Goal: Task Accomplishment & Management: Manage account settings

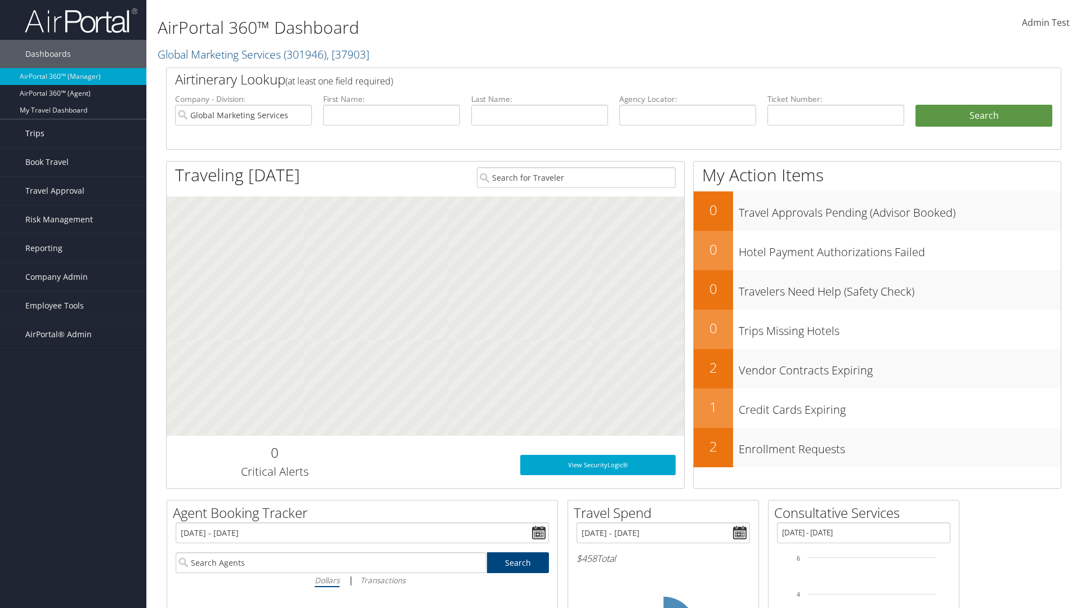
click at [73, 133] on link "Trips" at bounding box center [73, 133] width 146 height 28
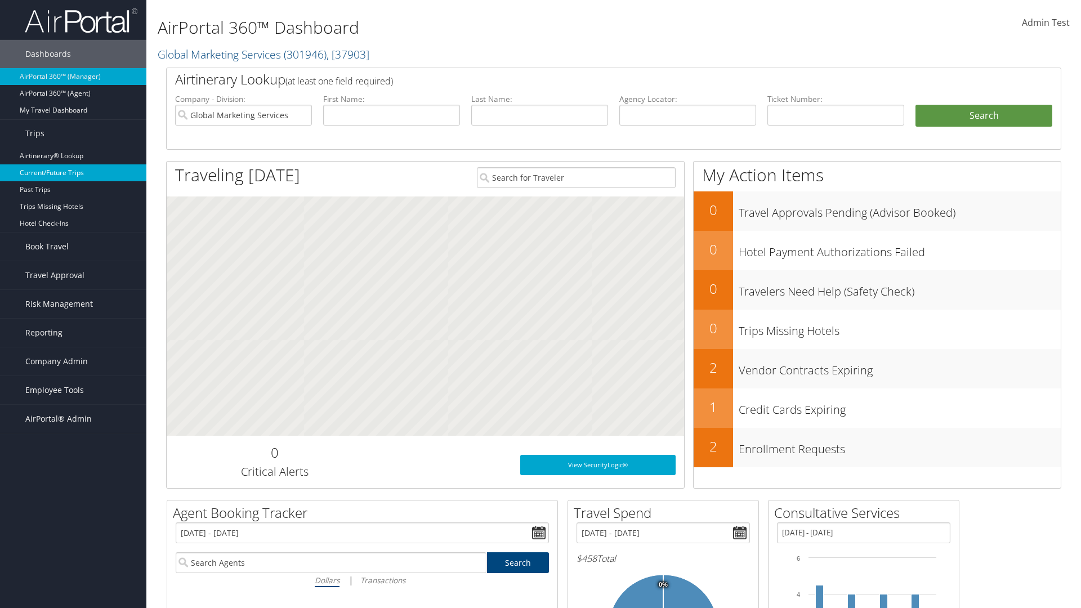
click at [73, 173] on link "Current/Future Trips" at bounding box center [73, 172] width 146 height 17
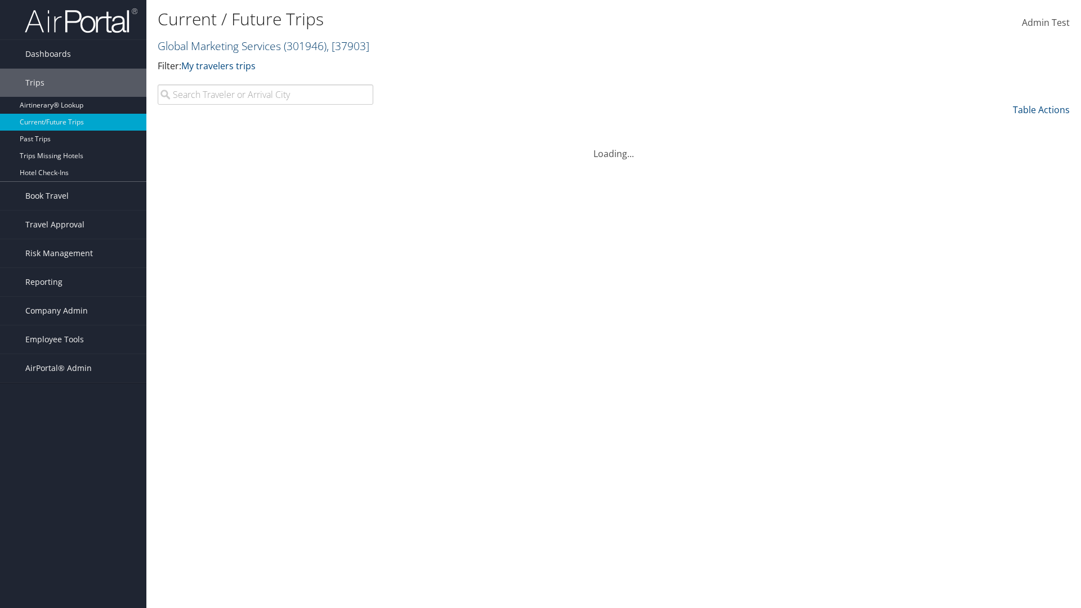
click at [218, 46] on link "Global Marketing Services ( 301946 ) , [ 37903 ]" at bounding box center [264, 45] width 212 height 15
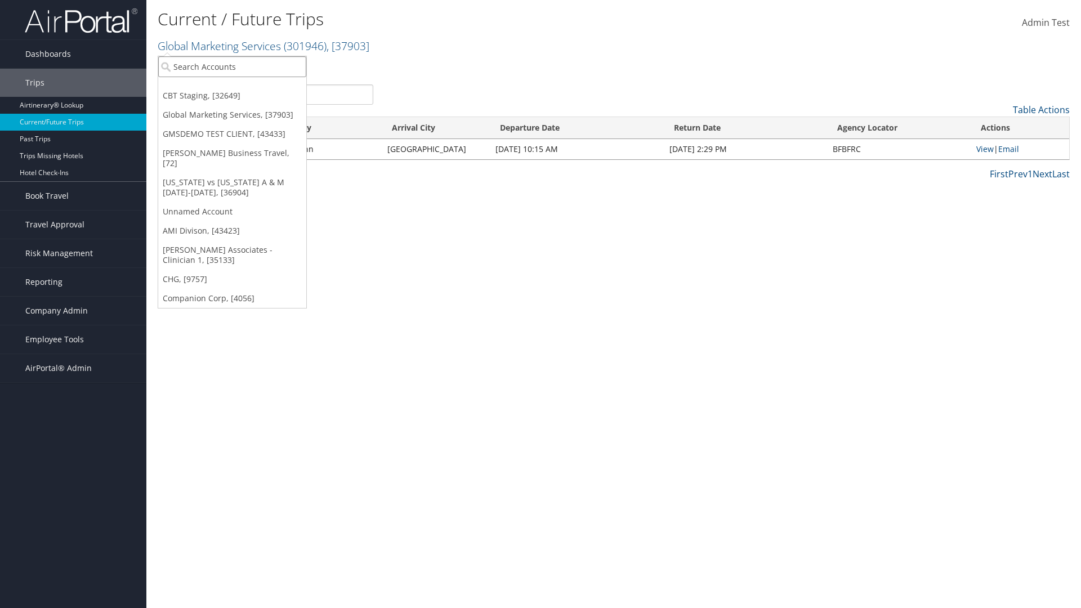
click at [232, 66] on input "search" at bounding box center [232, 66] width 148 height 21
type input "[PERSON_NAME] Business Travel"
click at [248, 87] on div "Christopherson Business Travel (C10001), [72]" at bounding box center [248, 87] width 192 height 10
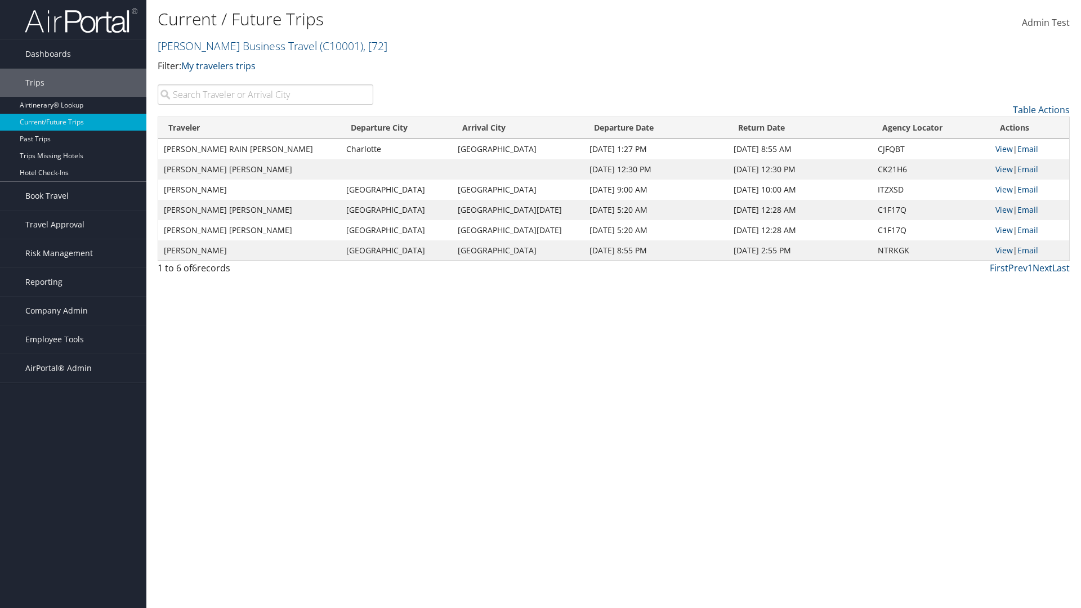
click at [265, 95] on input "search" at bounding box center [266, 94] width 216 height 20
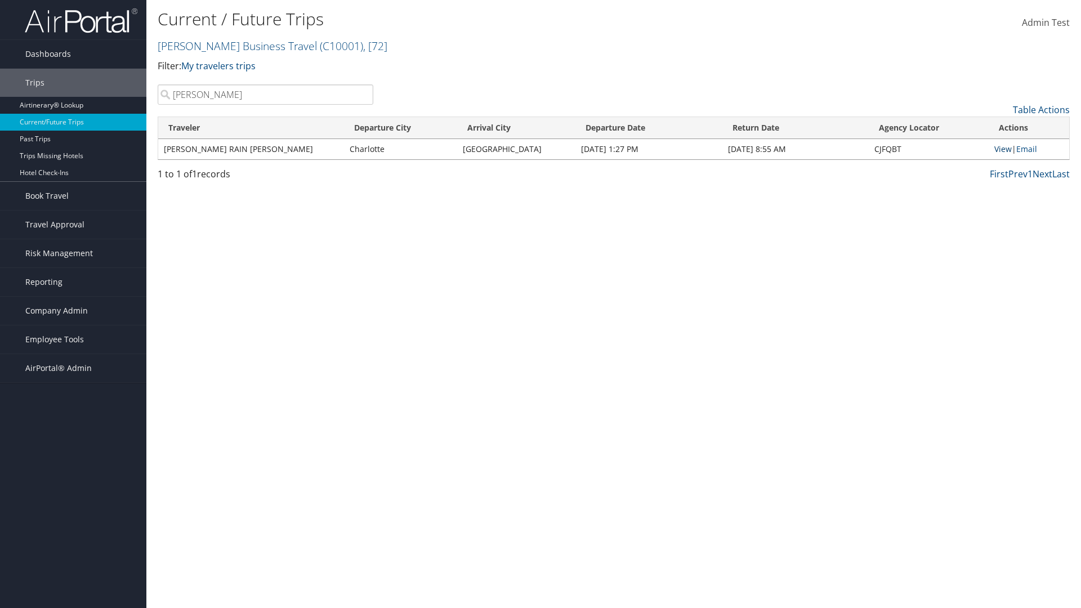
type input "TATUM"
click at [1001, 149] on link "View" at bounding box center [1002, 149] width 17 height 11
click at [73, 311] on span "Company Admin" at bounding box center [56, 311] width 62 height 28
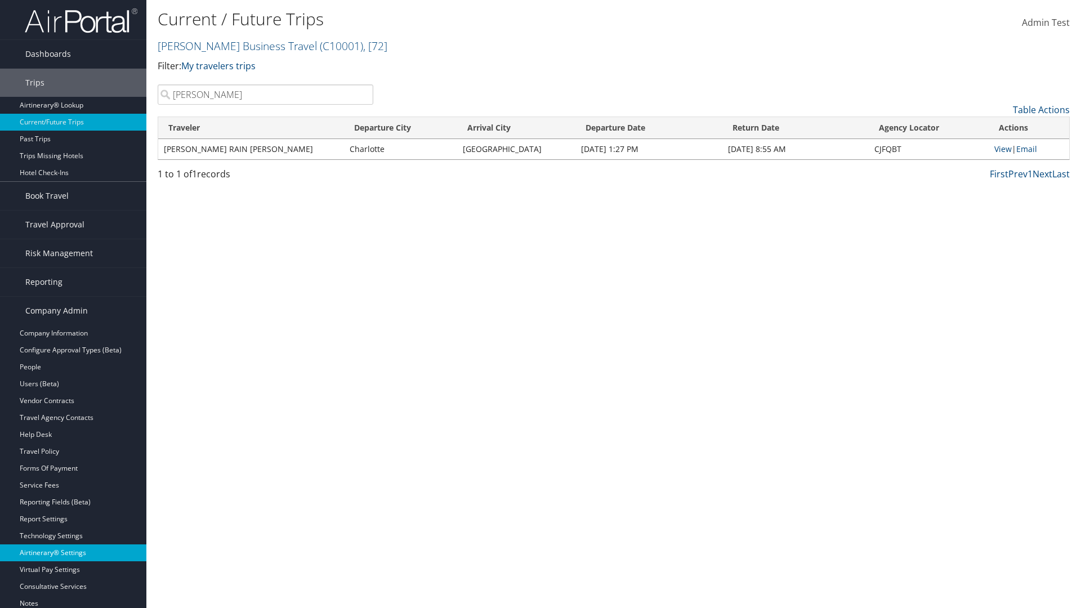
click at [73, 553] on link "Airtinerary® Settings" at bounding box center [73, 552] width 146 height 17
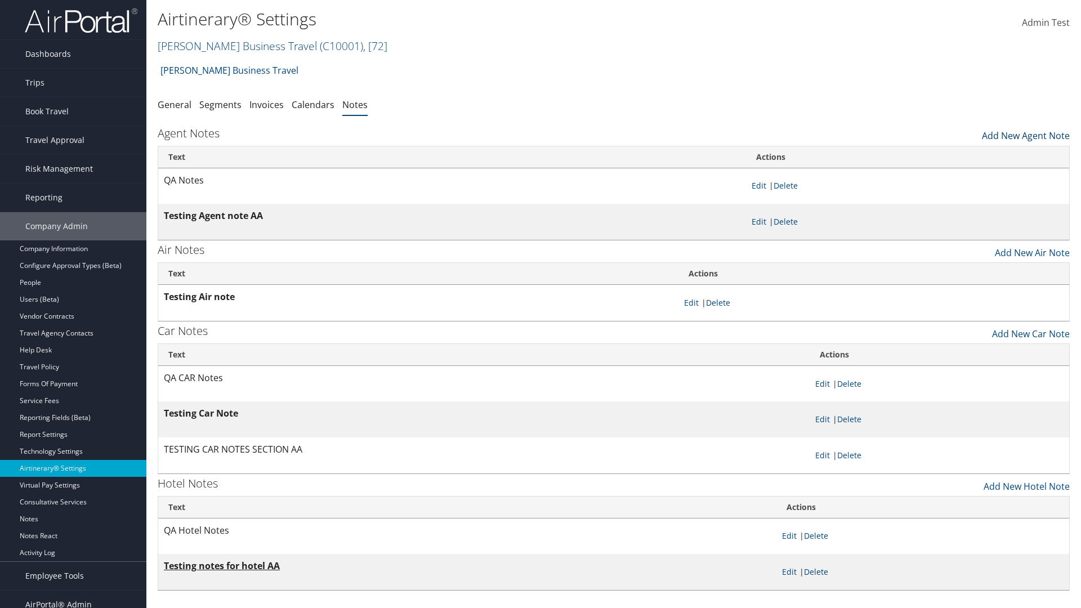
click at [1026, 133] on link "Add New Agent Note" at bounding box center [1026, 132] width 88 height 19
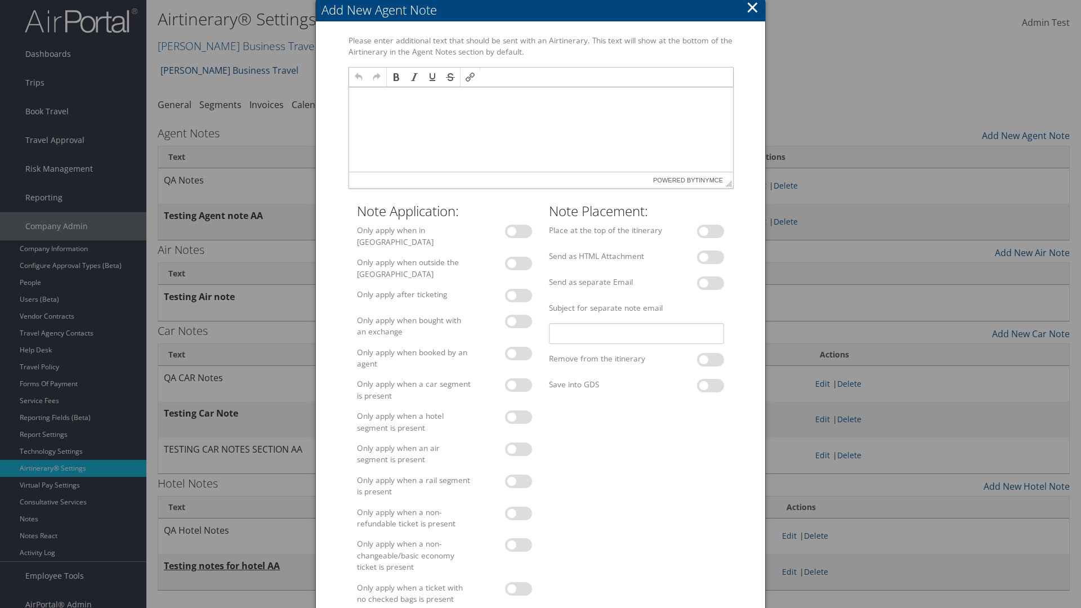
click at [540, 97] on p at bounding box center [540, 97] width 375 height 9
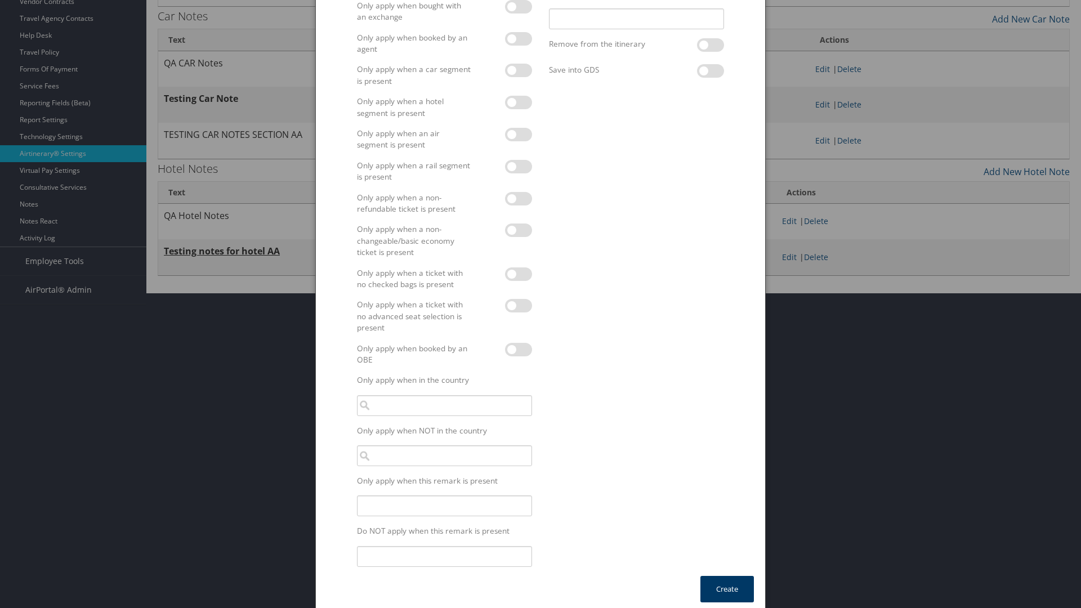
click at [727, 583] on button "Create" at bounding box center [726, 589] width 53 height 26
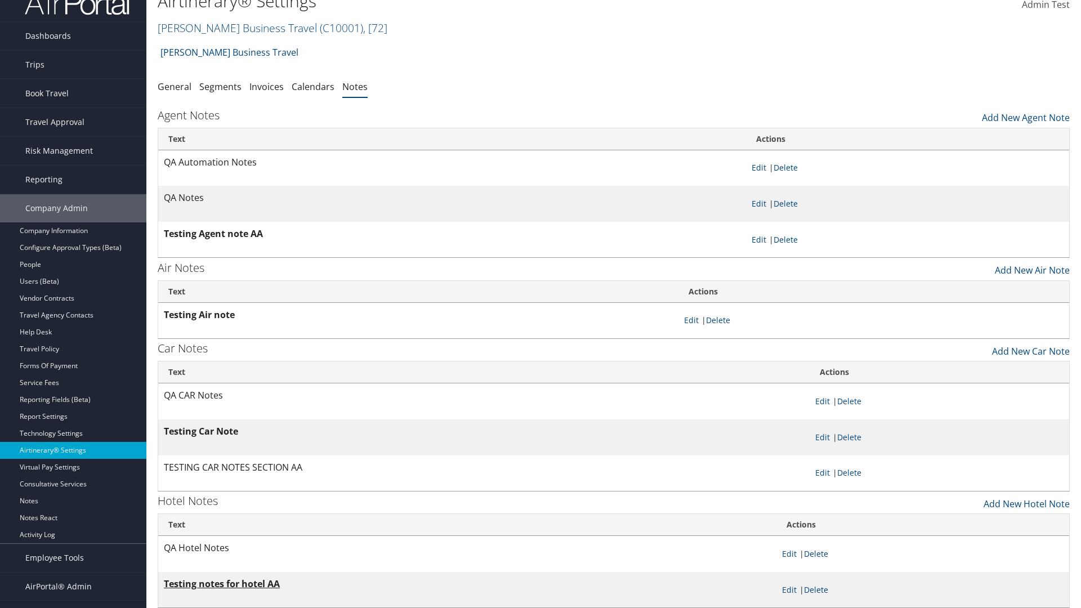
scroll to position [18, 0]
click at [787, 167] on link "Delete" at bounding box center [785, 167] width 24 height 11
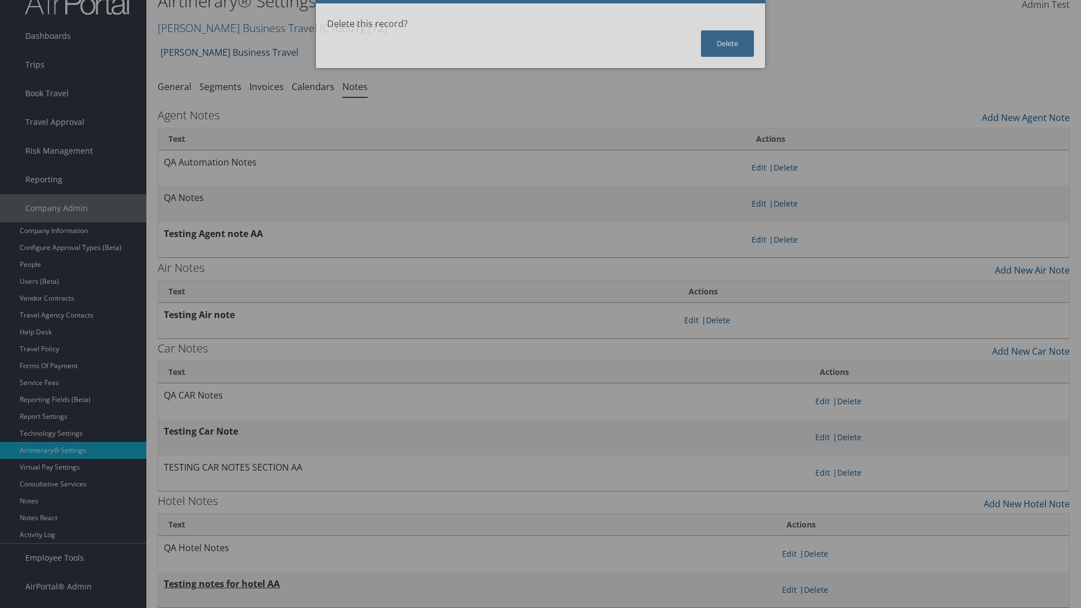
scroll to position [0, 0]
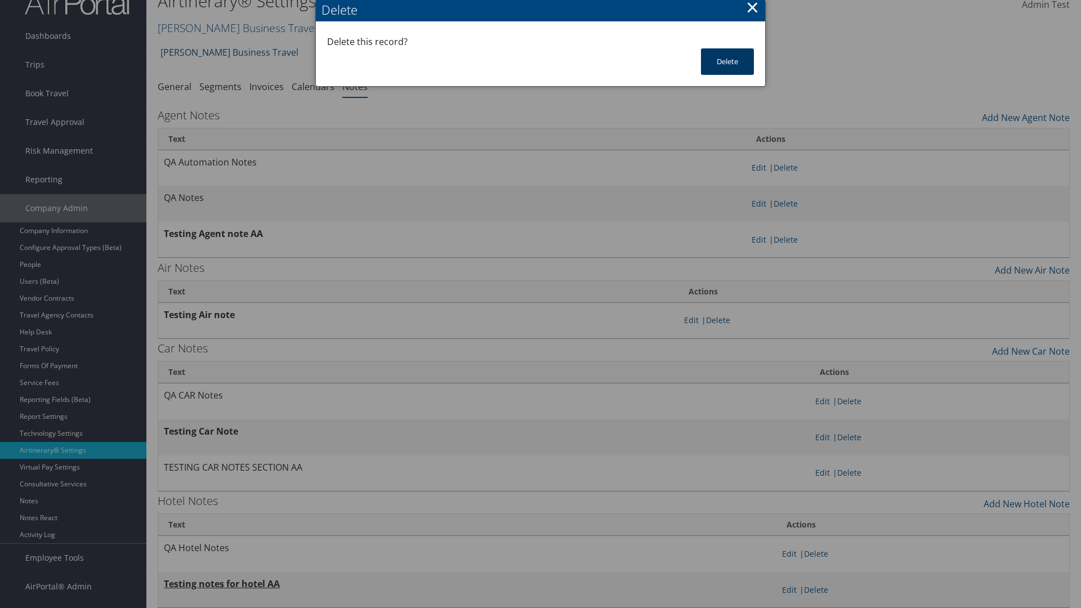
click at [727, 61] on button "Delete" at bounding box center [727, 61] width 53 height 26
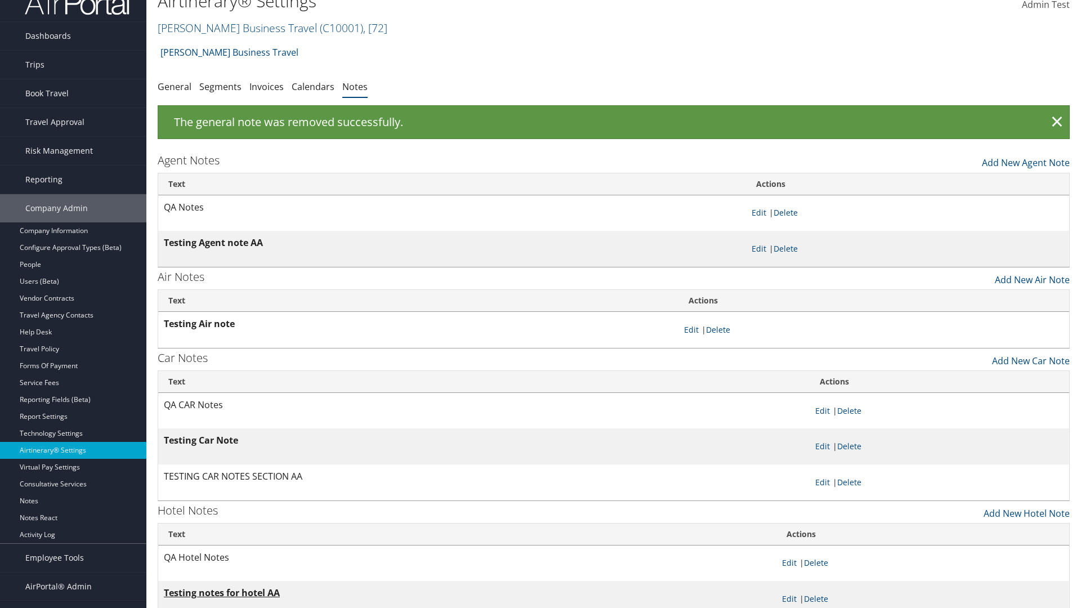
scroll to position [11, 0]
